Goal: Task Accomplishment & Management: Manage account settings

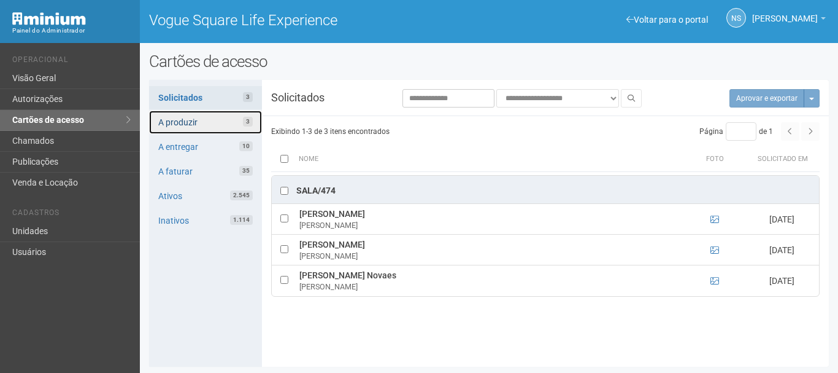
click at [190, 110] on link "A produzir 3" at bounding box center [206, 121] width 114 height 23
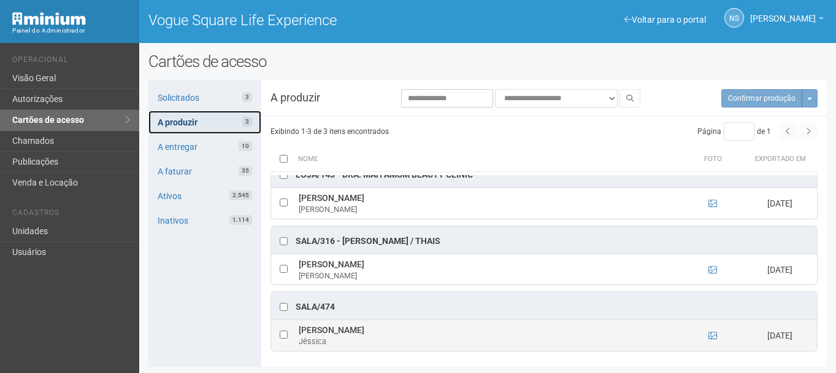
scroll to position [1, 0]
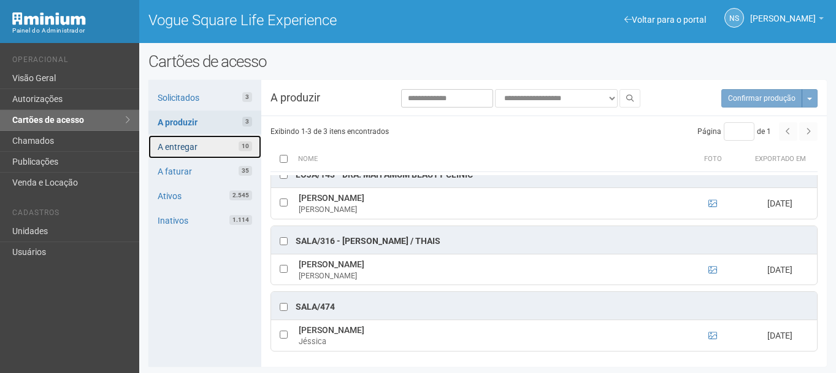
click at [210, 143] on link "A entregar 10" at bounding box center [205, 146] width 113 height 23
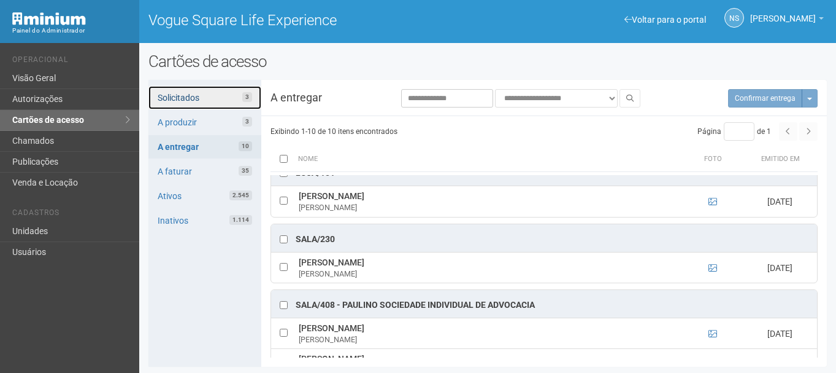
click at [183, 95] on link "Solicitados 3" at bounding box center [205, 97] width 113 height 23
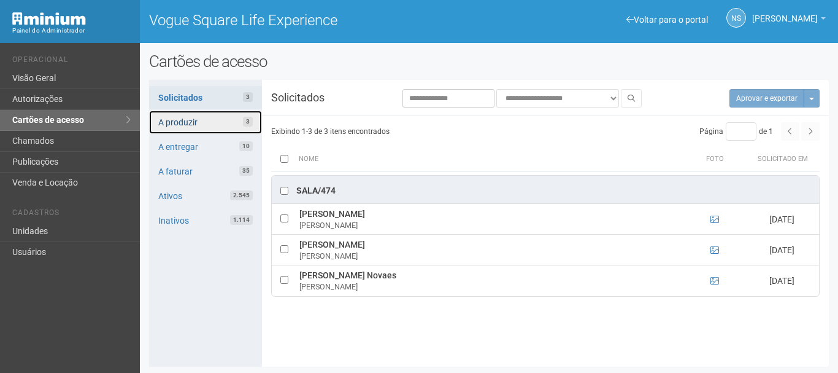
click at [170, 126] on link "A produzir 3" at bounding box center [206, 121] width 114 height 23
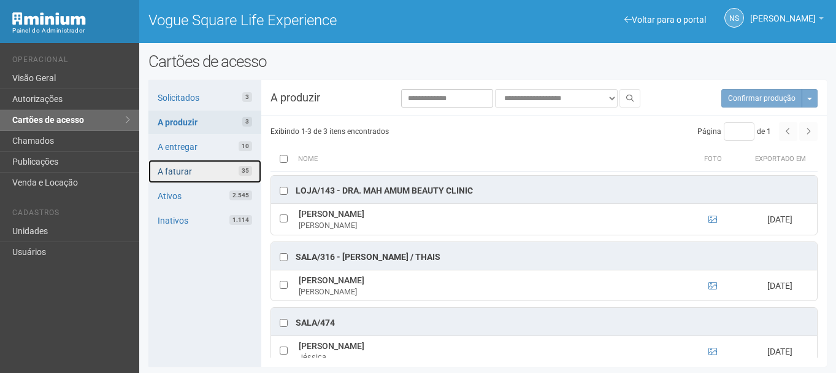
click at [182, 172] on link "A faturar 35" at bounding box center [205, 171] width 113 height 23
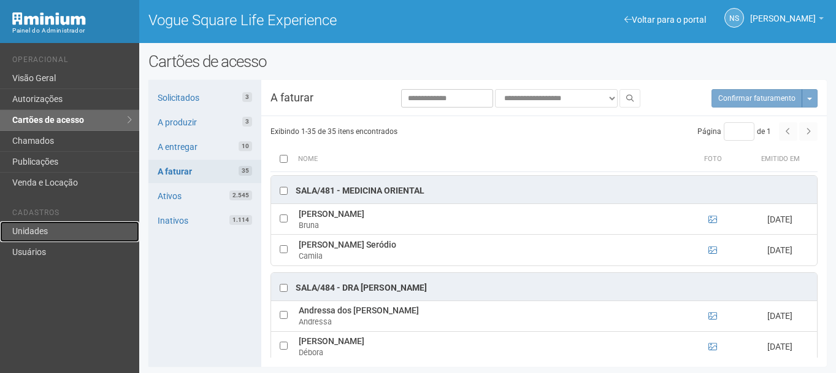
click at [62, 233] on link "Unidades" at bounding box center [69, 231] width 139 height 21
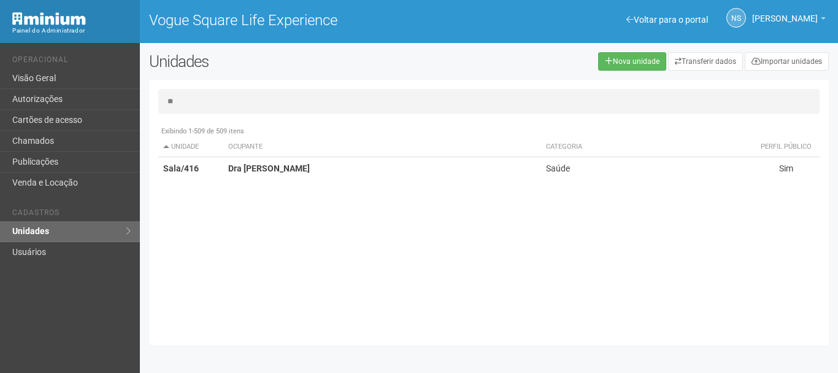
type input "*"
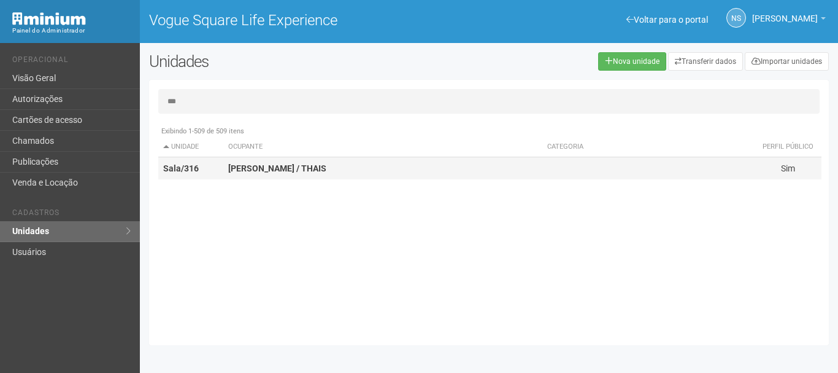
type input "***"
click at [326, 170] on strong "MARIA DA CONCEIÇÃO / THAIS" at bounding box center [277, 168] width 98 height 10
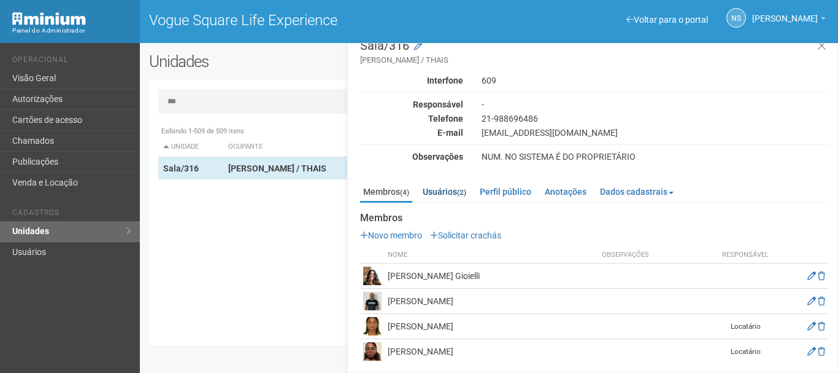
scroll to position [20, 0]
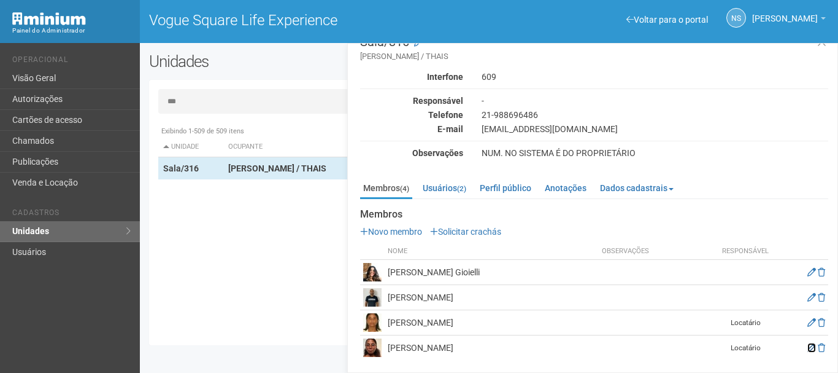
click at [812, 345] on icon at bounding box center [812, 347] width 9 height 9
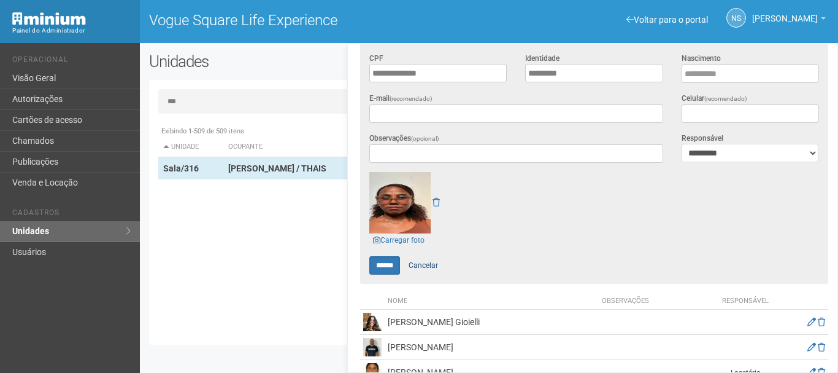
scroll to position [266, 0]
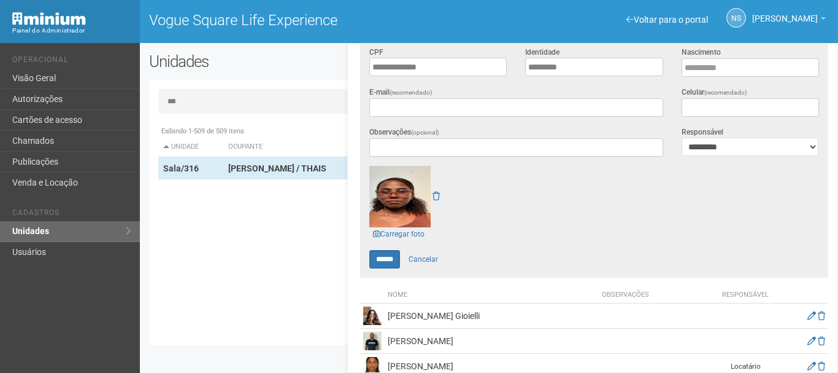
click at [395, 204] on img at bounding box center [399, 196] width 61 height 61
click at [410, 212] on img at bounding box center [399, 196] width 61 height 61
click at [394, 255] on input "******" at bounding box center [384, 259] width 31 height 18
type input "**********"
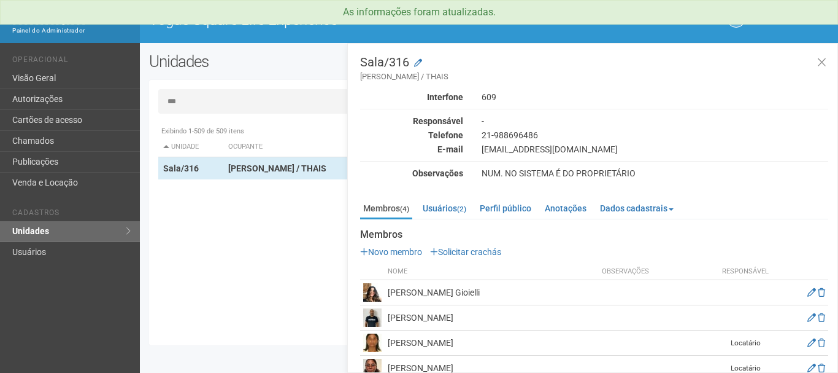
scroll to position [20, 0]
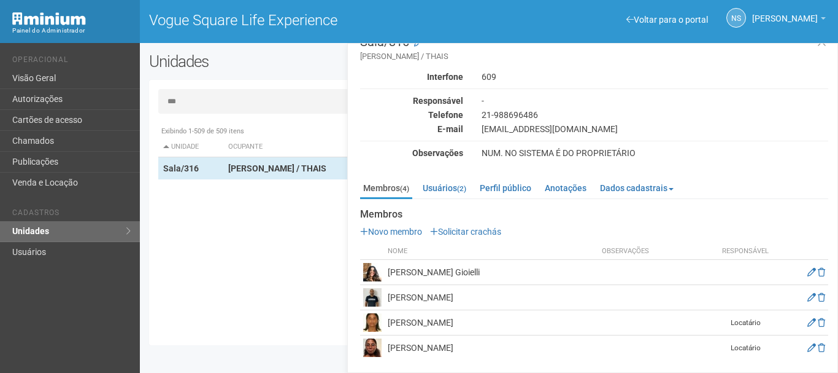
click at [374, 348] on img at bounding box center [372, 347] width 18 height 18
click at [808, 347] on icon at bounding box center [812, 347] width 9 height 9
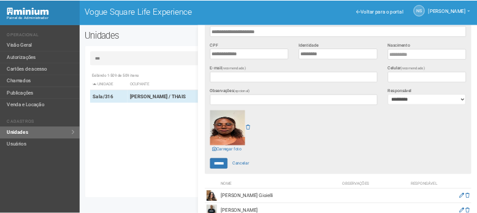
scroll to position [307, 0]
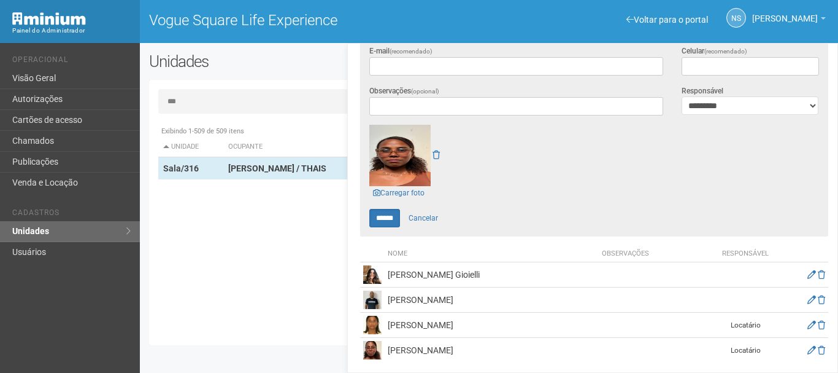
click at [409, 166] on img at bounding box center [399, 155] width 61 height 61
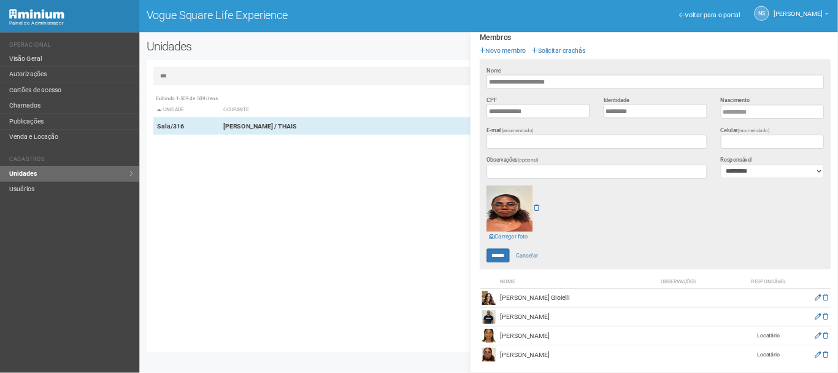
scroll to position [183, 0]
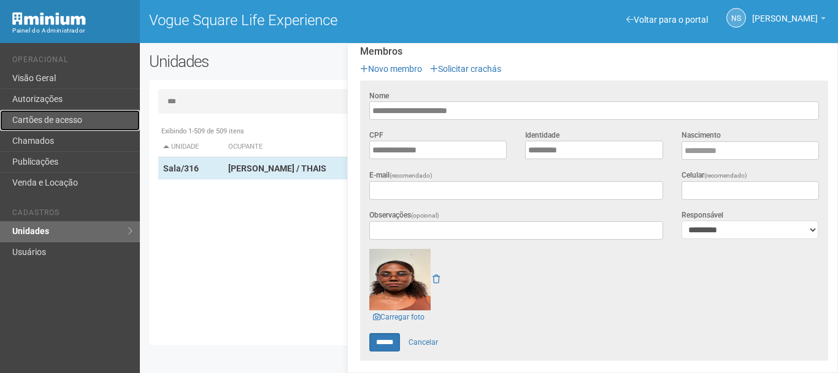
click at [50, 115] on link "Cartões de acesso" at bounding box center [70, 120] width 140 height 21
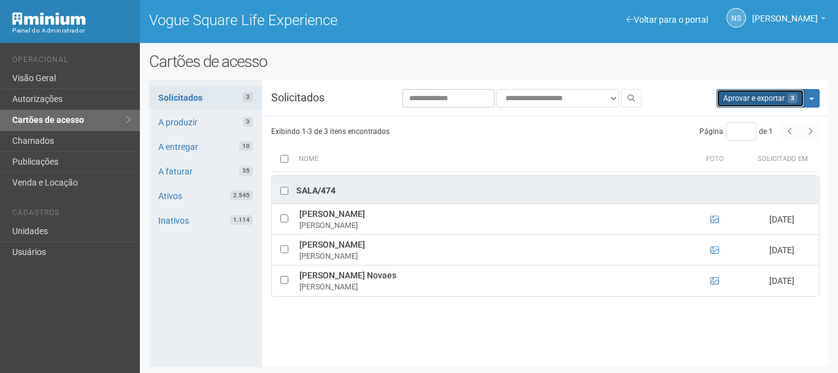
click at [762, 92] on button "Aprovar e exportar 3" at bounding box center [761, 98] width 88 height 18
